Goal: Task Accomplishment & Management: Manage account settings

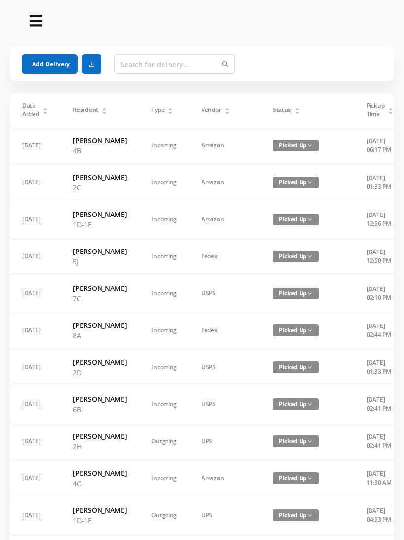
scroll to position [0, 4]
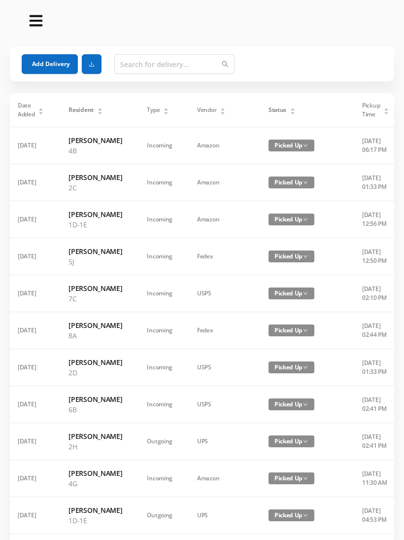
click at [290, 109] on icon "icon: caret-up" at bounding box center [292, 108] width 5 height 5
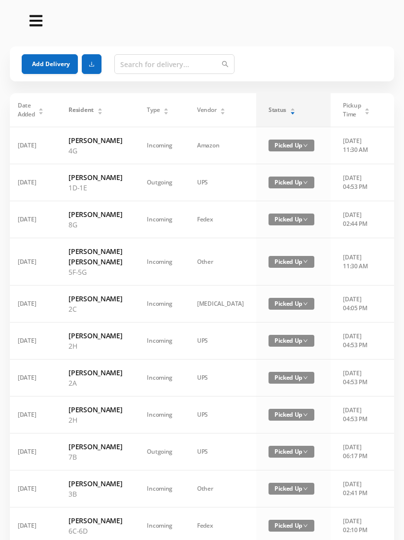
click at [269, 112] on div "Status" at bounding box center [282, 110] width 27 height 9
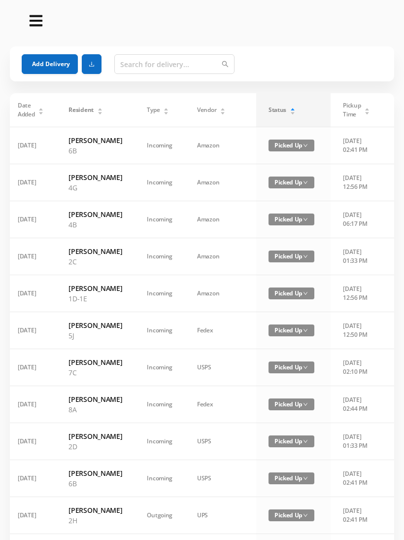
click at [269, 106] on div "Status" at bounding box center [282, 110] width 27 height 9
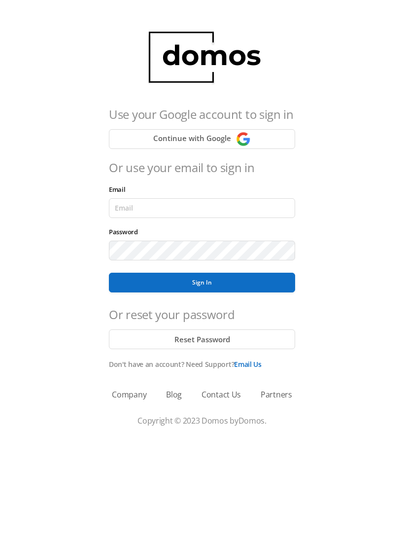
click at [215, 287] on button "Sign In" at bounding box center [202, 283] width 186 height 20
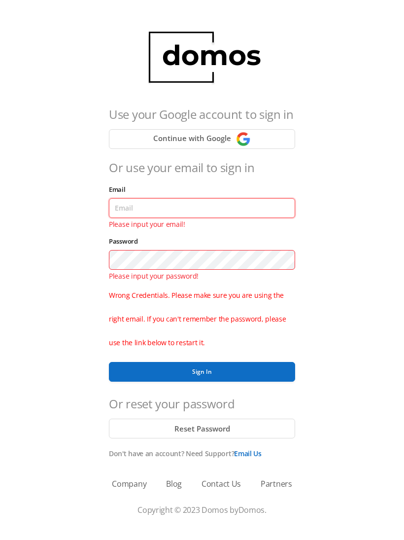
click at [127, 208] on input "Email" at bounding box center [202, 208] width 186 height 20
type input "lobby130eightavenue@gmail.com"
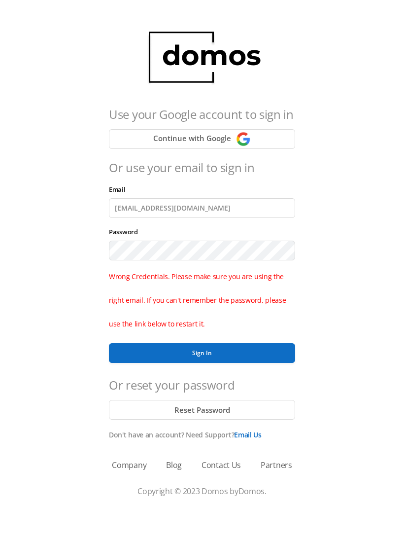
click at [214, 356] on button "Sign In" at bounding box center [202, 353] width 186 height 20
